Goal: Obtain resource: Obtain resource

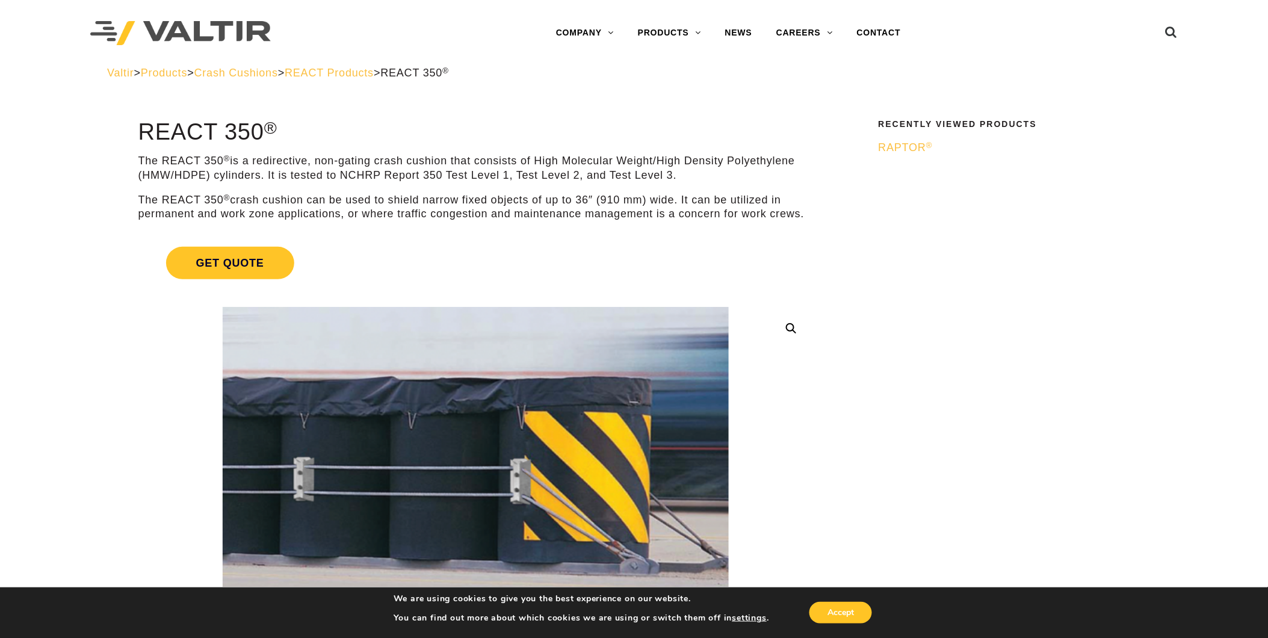
click at [274, 76] on span "Crash Cushions" at bounding box center [236, 73] width 84 height 12
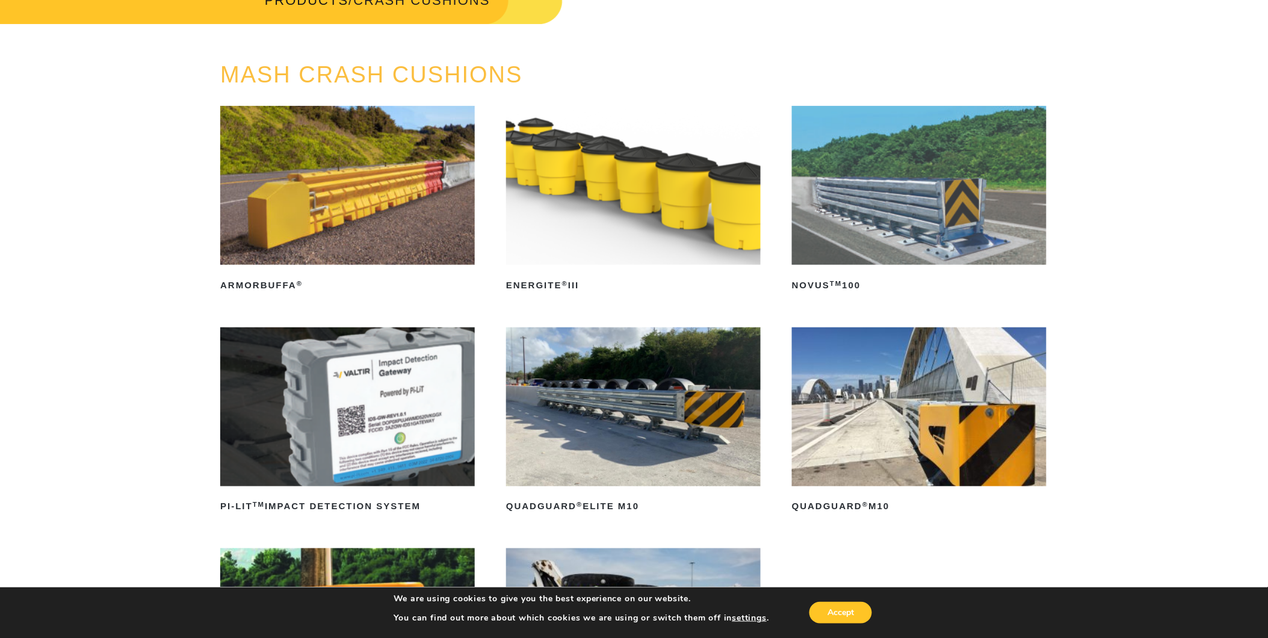
scroll to position [67, 0]
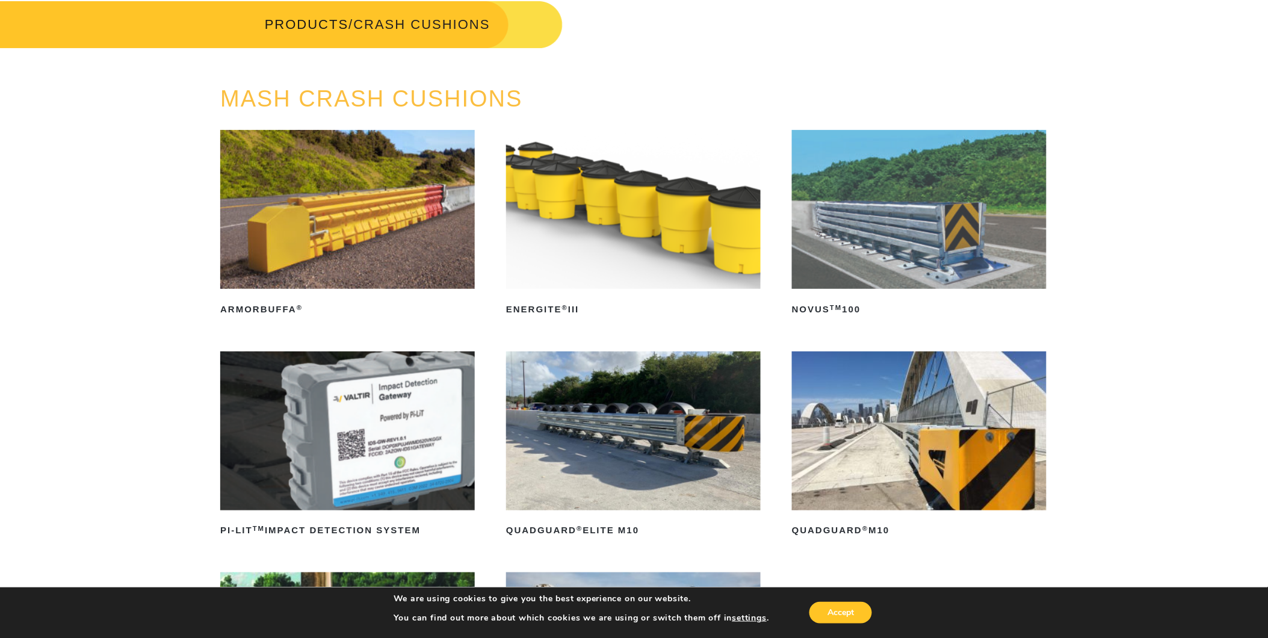
click at [603, 391] on img at bounding box center [633, 430] width 255 height 159
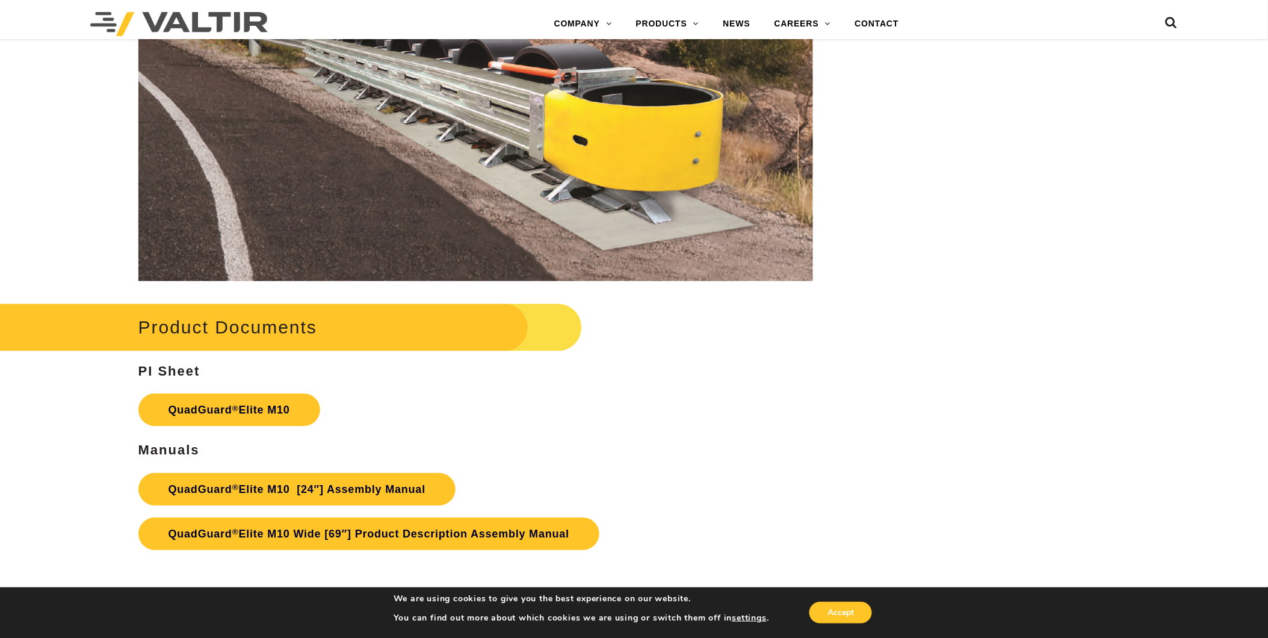
scroll to position [6775, 0]
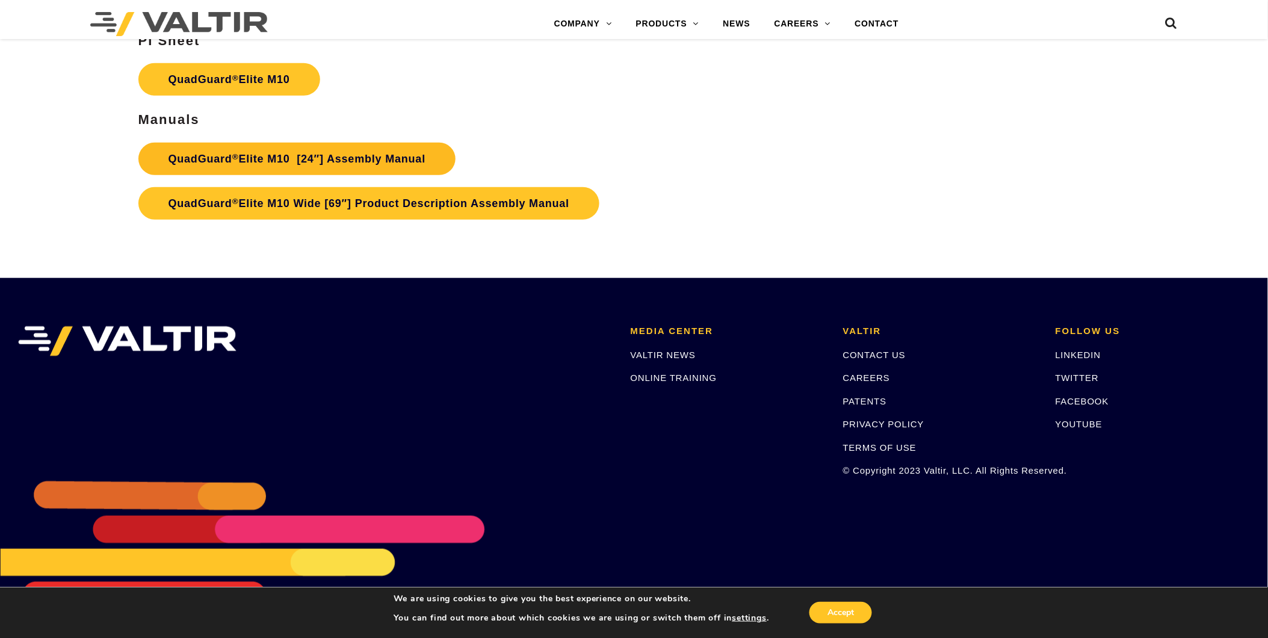
click at [305, 156] on link "QuadGuard ® Elite M10 [24″] Assembly Manual" at bounding box center [297, 159] width 318 height 32
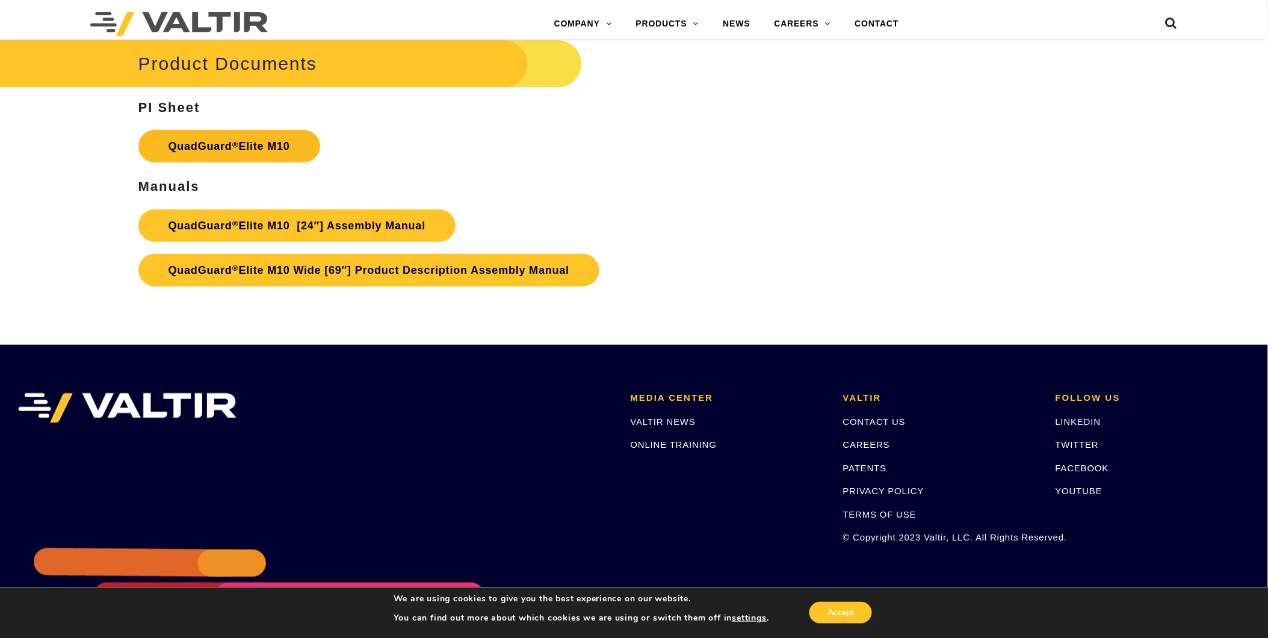
click at [267, 146] on link "QuadGuard ® Elite M10" at bounding box center [229, 146] width 182 height 32
